Goal: Contribute content

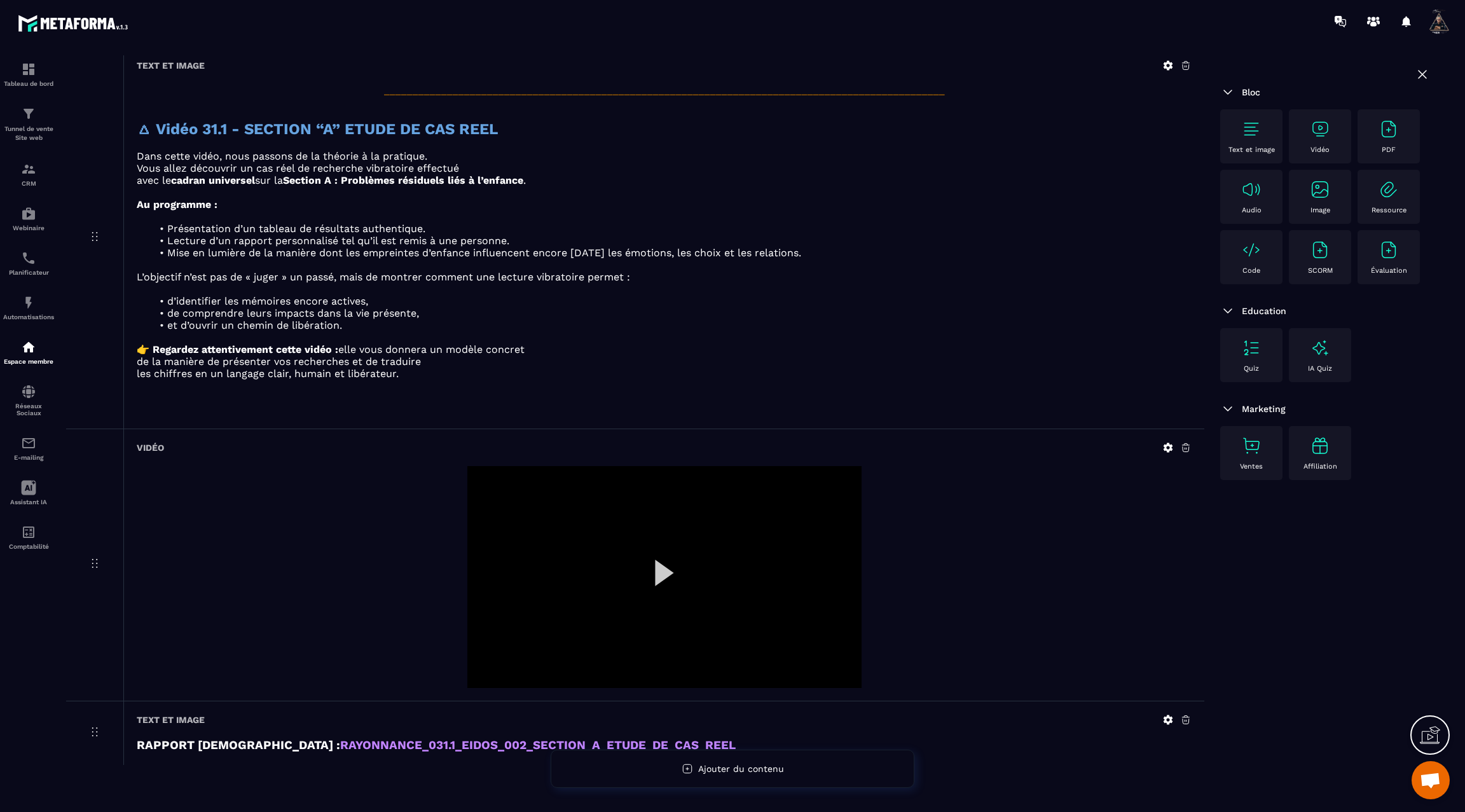
scroll to position [914, 0]
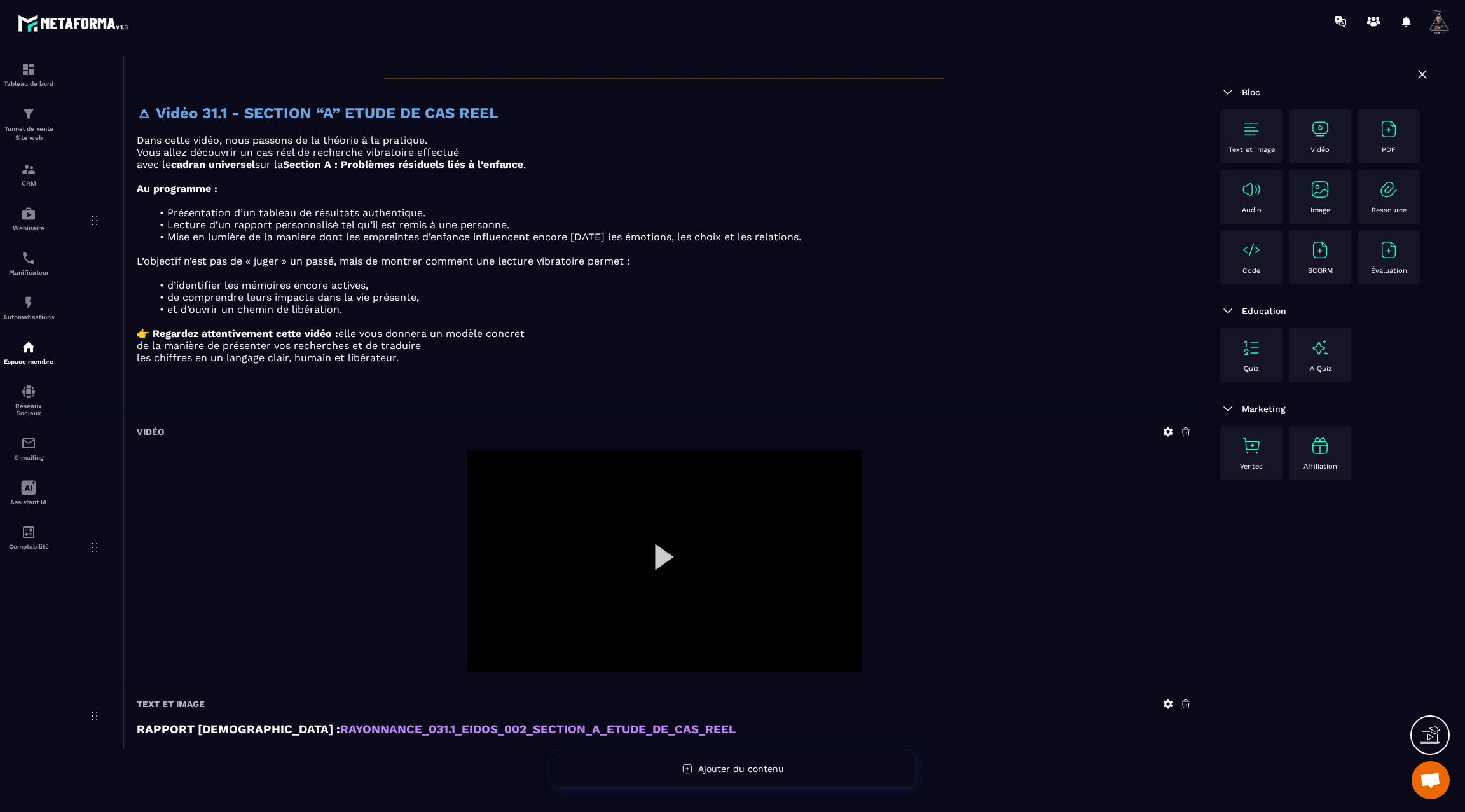
click at [1166, 426] on icon at bounding box center [1168, 432] width 12 height 12
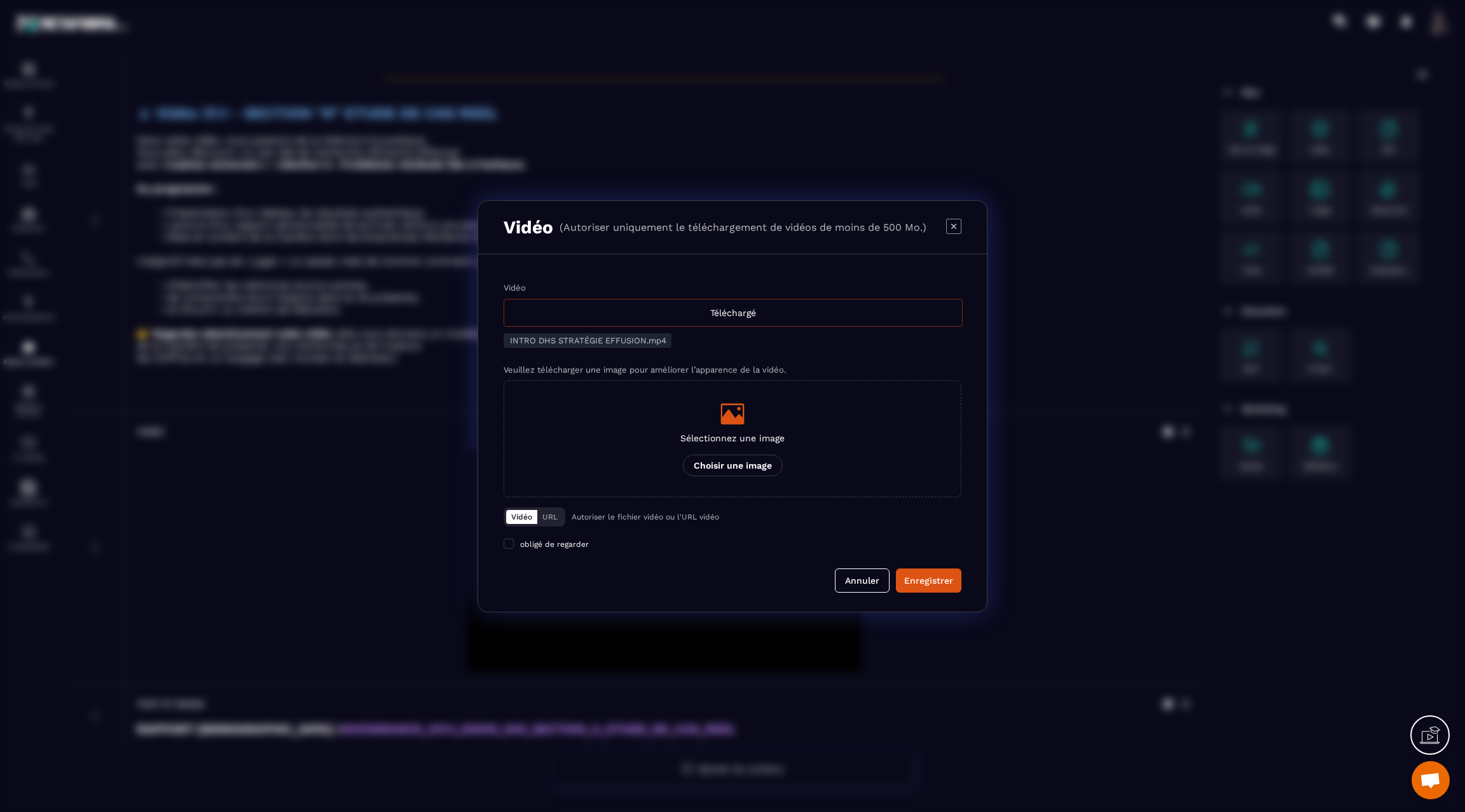
click at [638, 319] on div "Téléchargé" at bounding box center [733, 312] width 459 height 28
click at [0, 0] on input "Vidéo Téléchargé" at bounding box center [0, 0] width 0 height 0
click at [919, 580] on div "Enregistrer" at bounding box center [928, 580] width 49 height 12
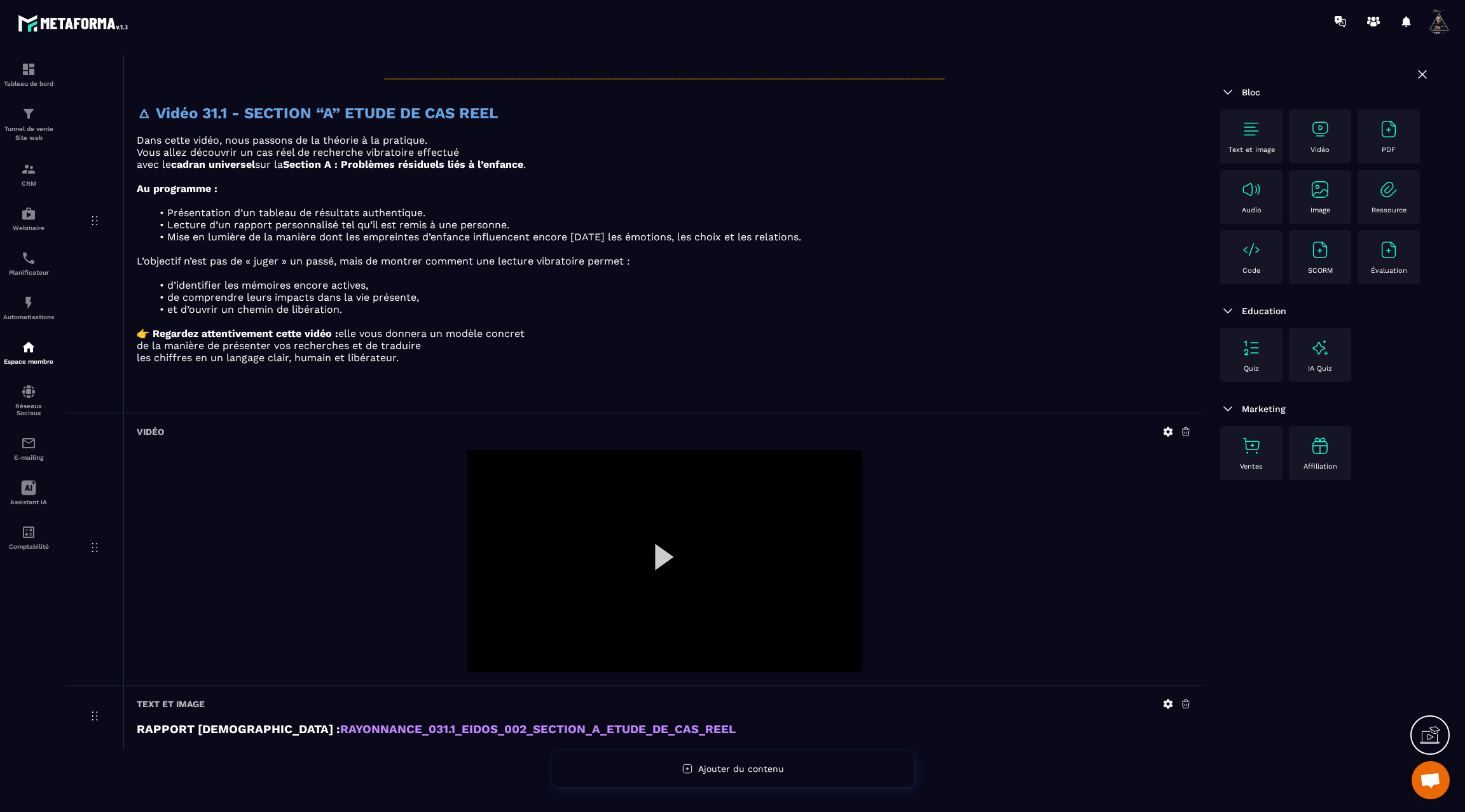
click at [653, 548] on div at bounding box center [664, 560] width 395 height 222
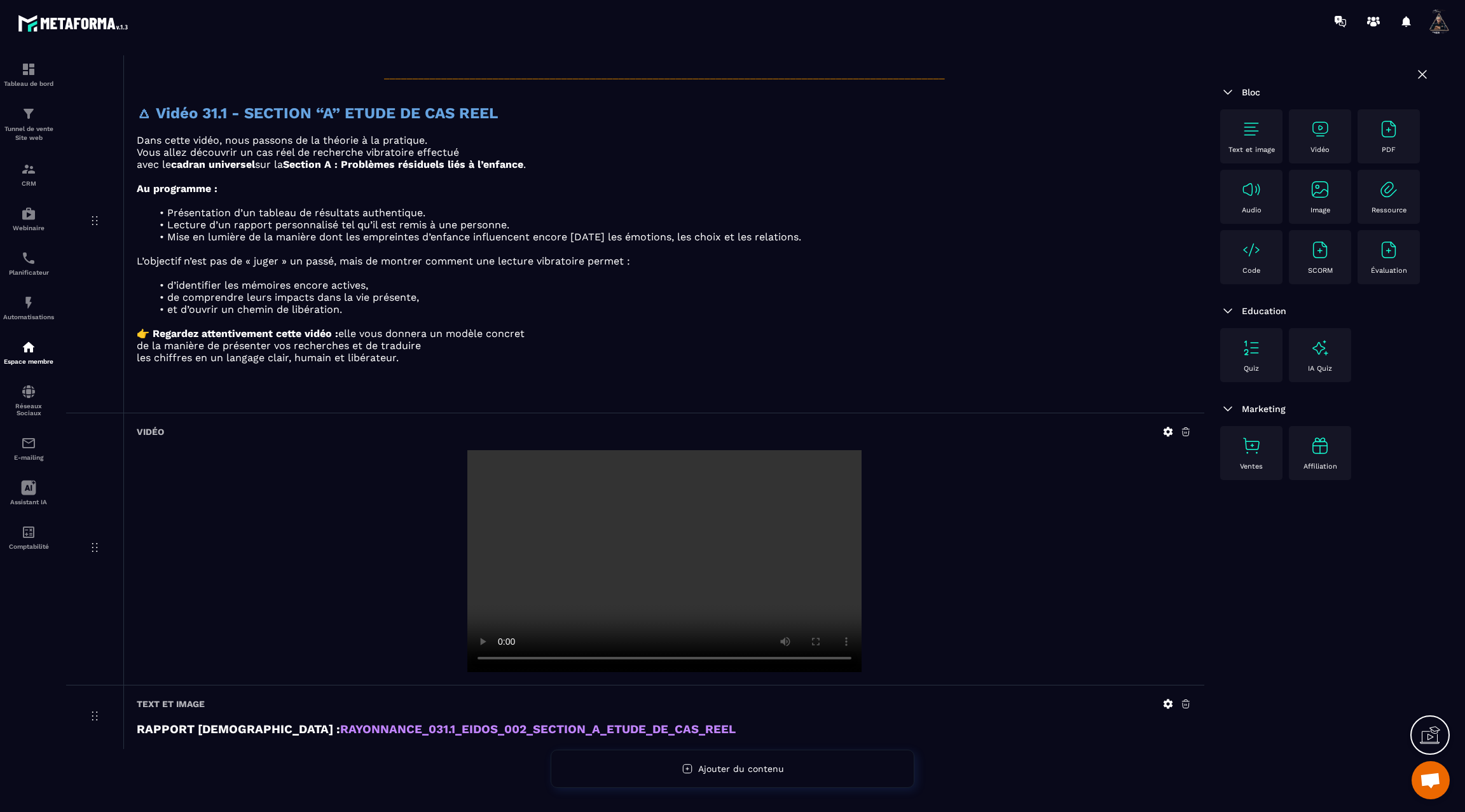
click at [653, 549] on video at bounding box center [664, 560] width 395 height 222
